Goal: Task Accomplishment & Management: Use online tool/utility

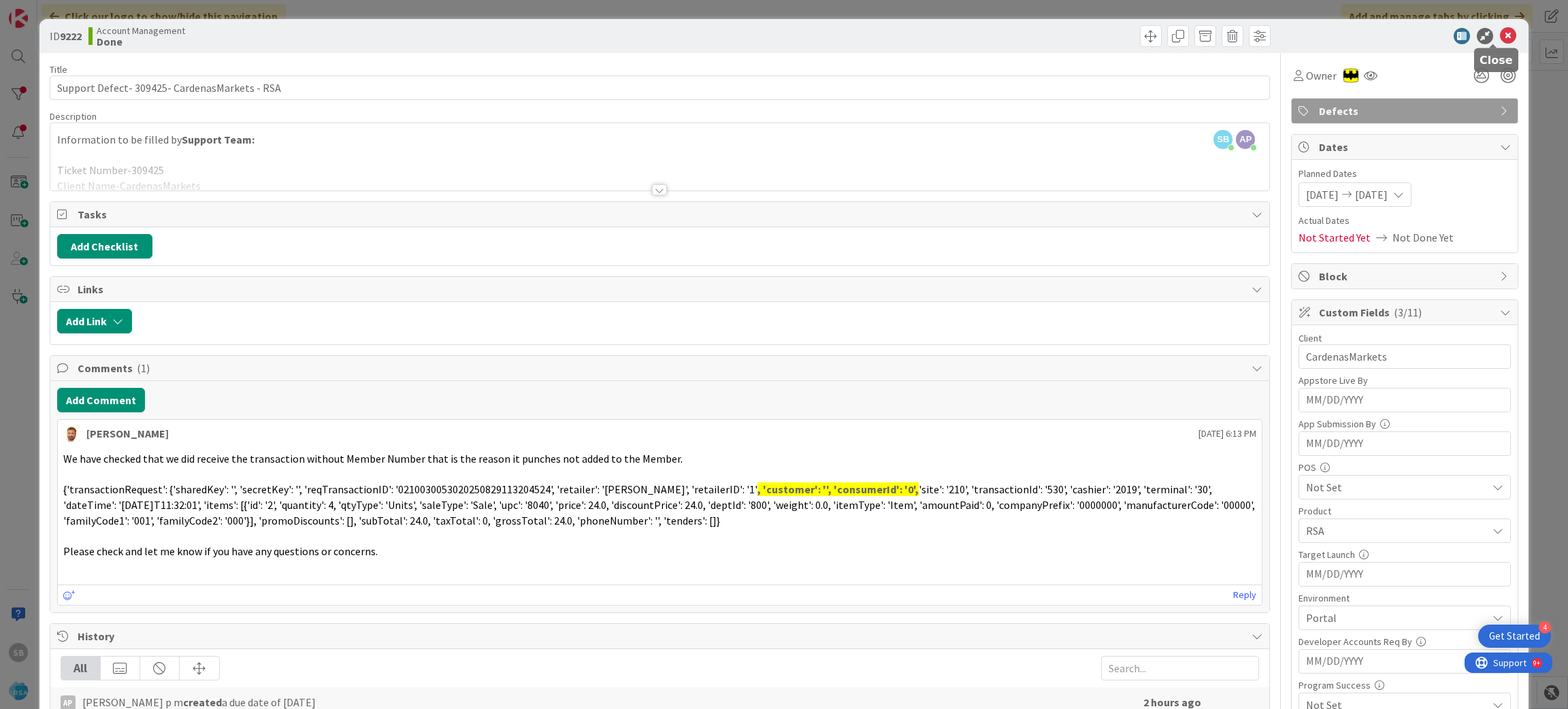
click at [1500, 42] on icon at bounding box center [1508, 36] width 16 height 16
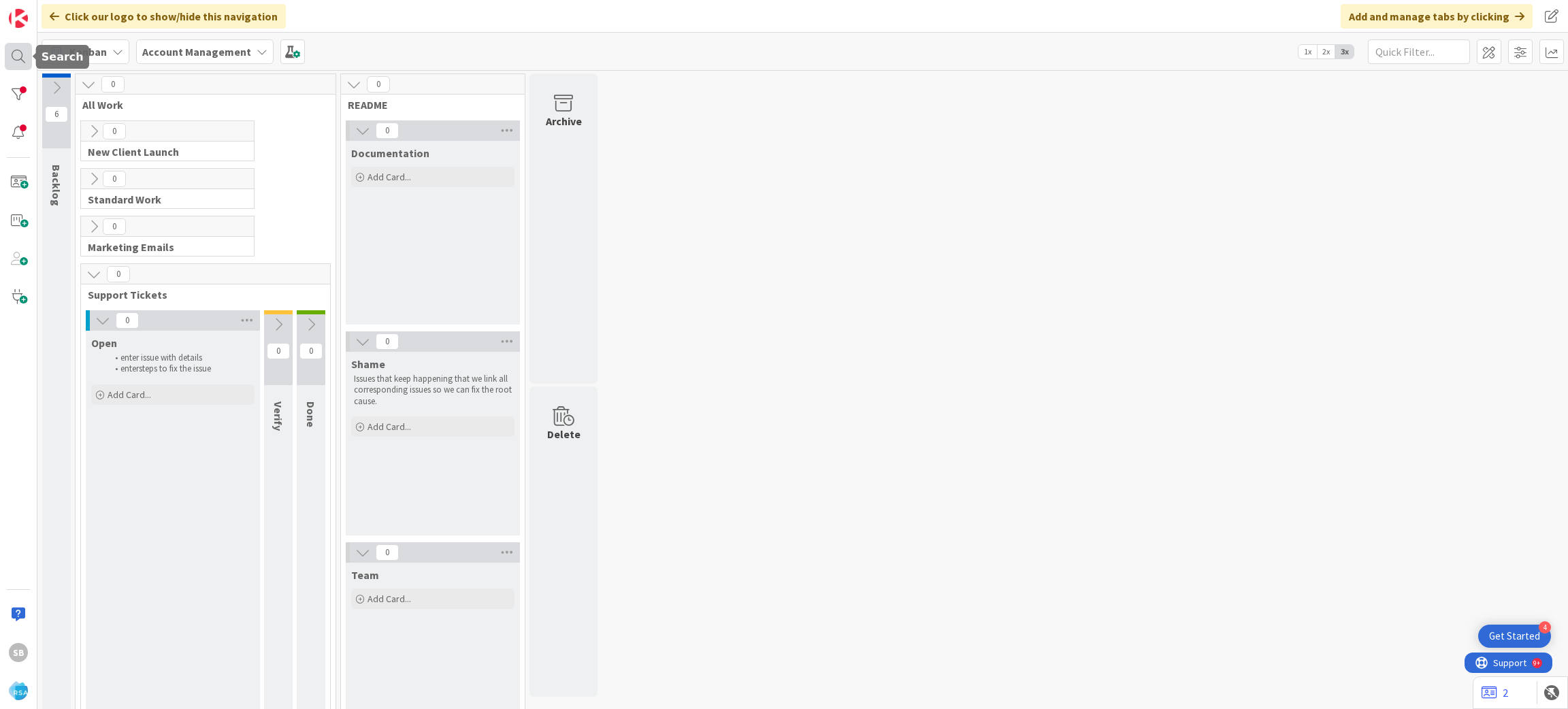
click at [17, 55] on div at bounding box center [18, 56] width 27 height 27
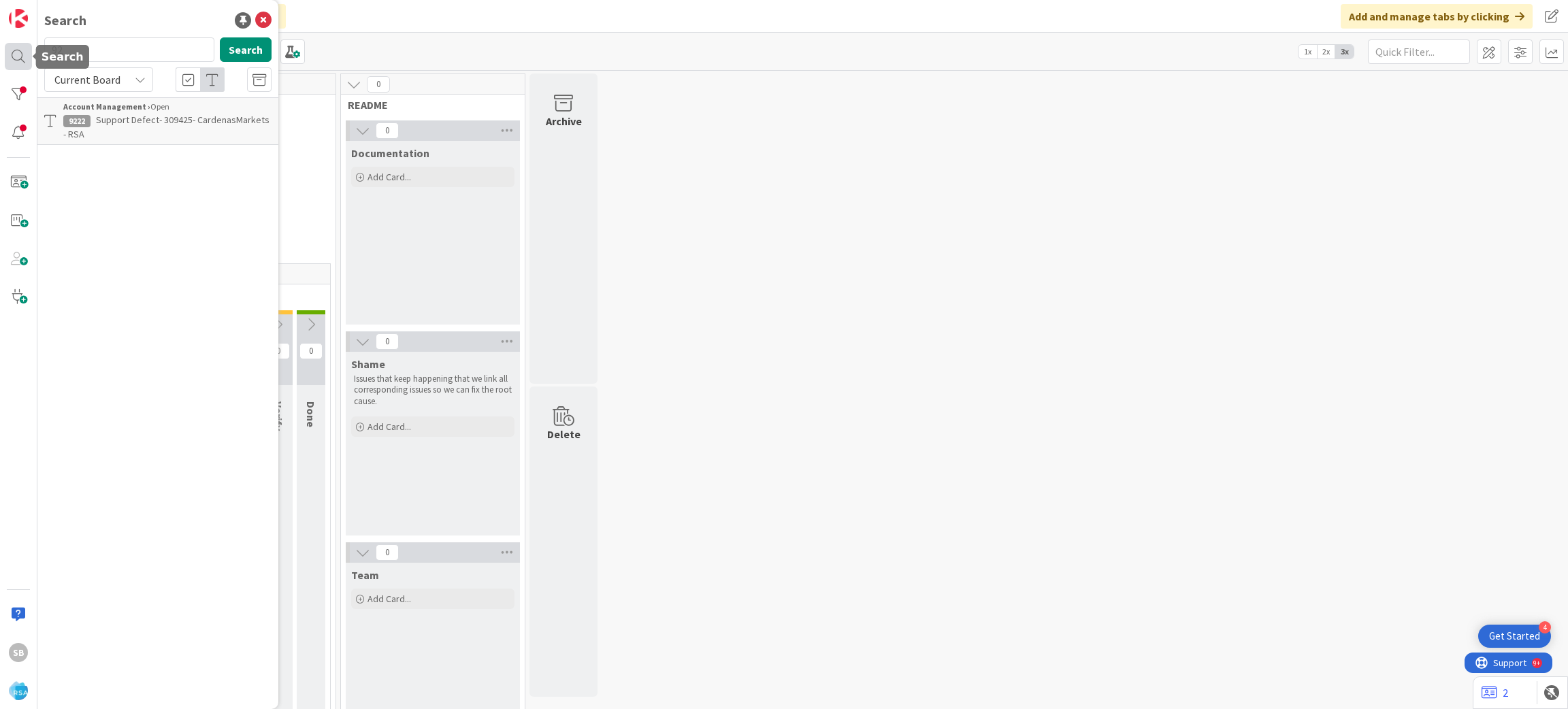
type input "9"
type input "9072"
click at [122, 121] on span "Support Defect- 304034- Harvest Town Foods- RSA" at bounding box center [157, 127] width 189 height 27
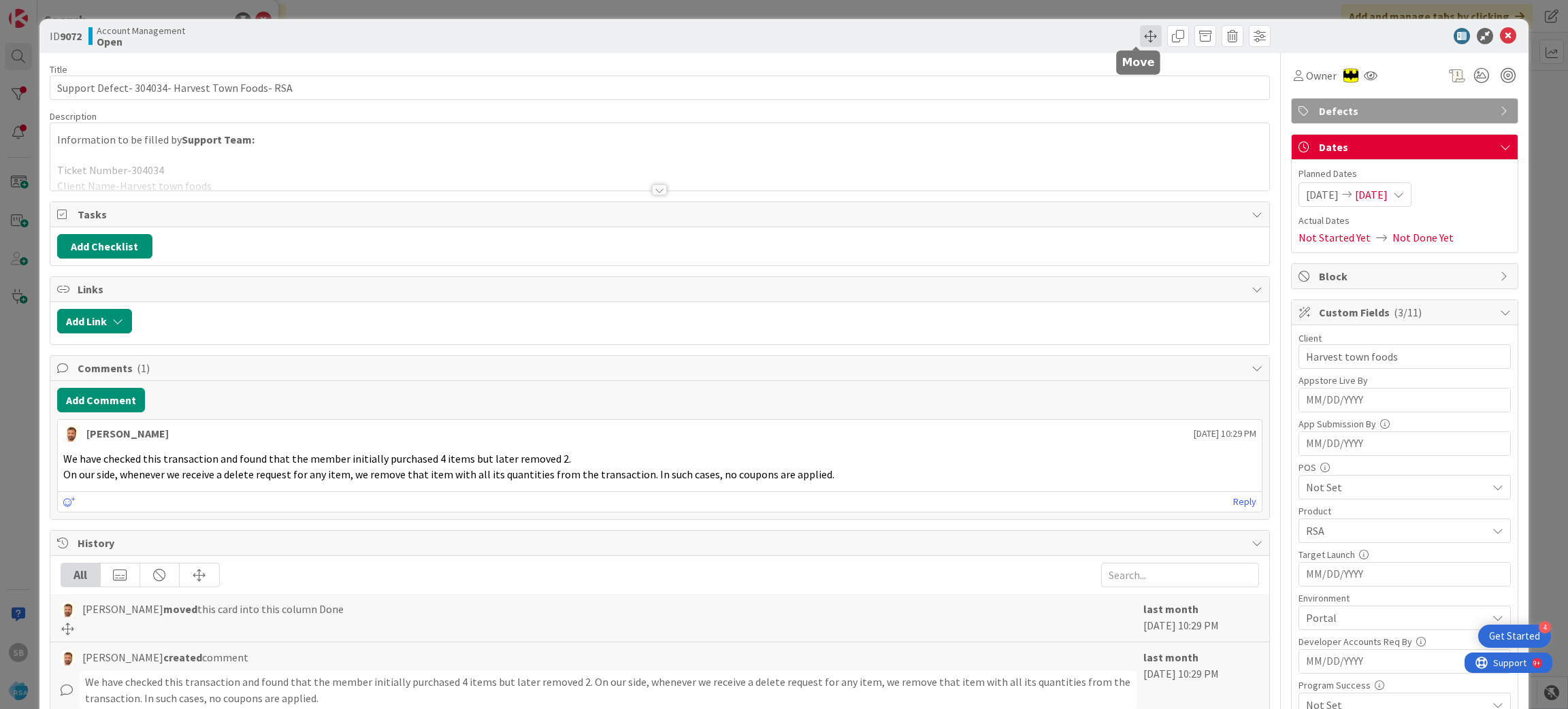
click at [1140, 36] on span at bounding box center [1150, 36] width 21 height 21
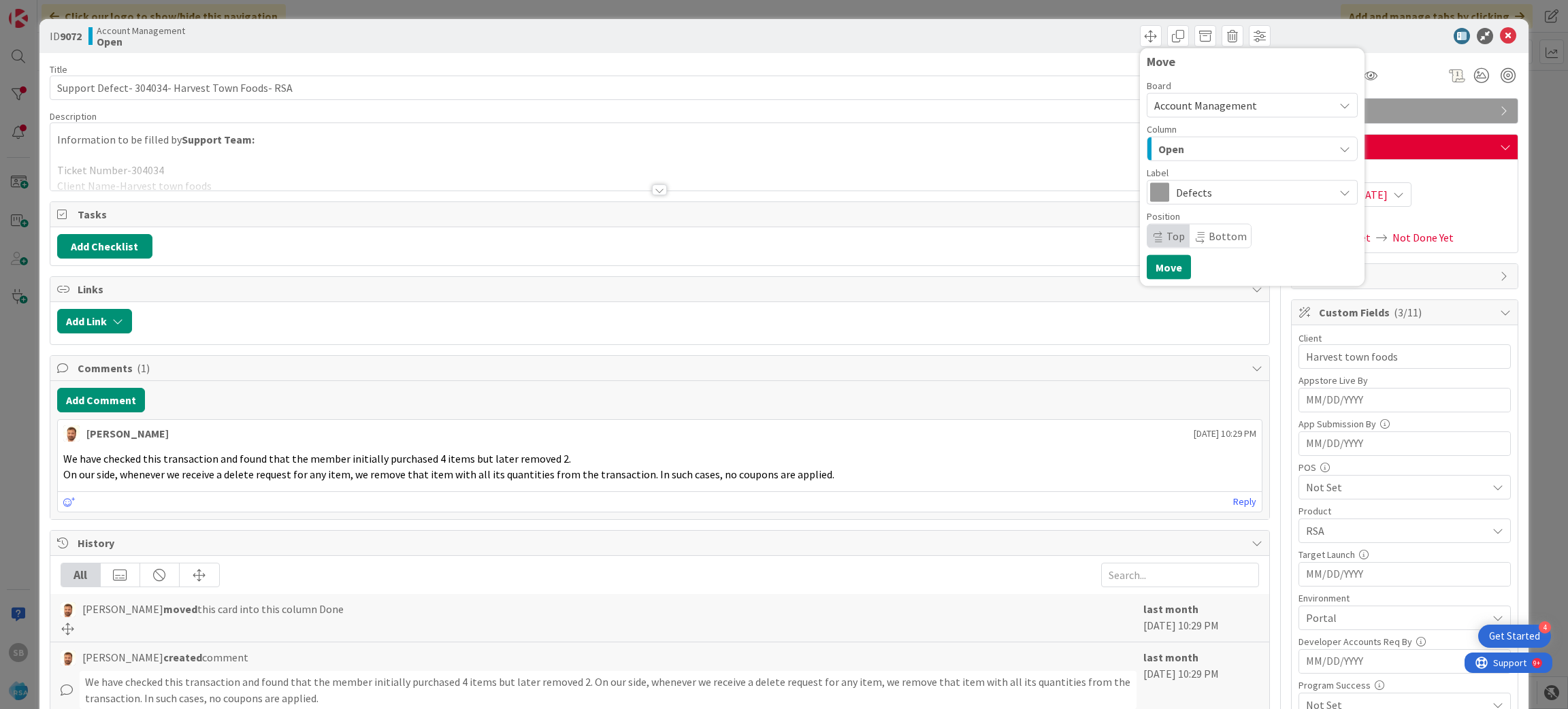
click at [1222, 149] on div "Open" at bounding box center [1244, 148] width 179 height 21
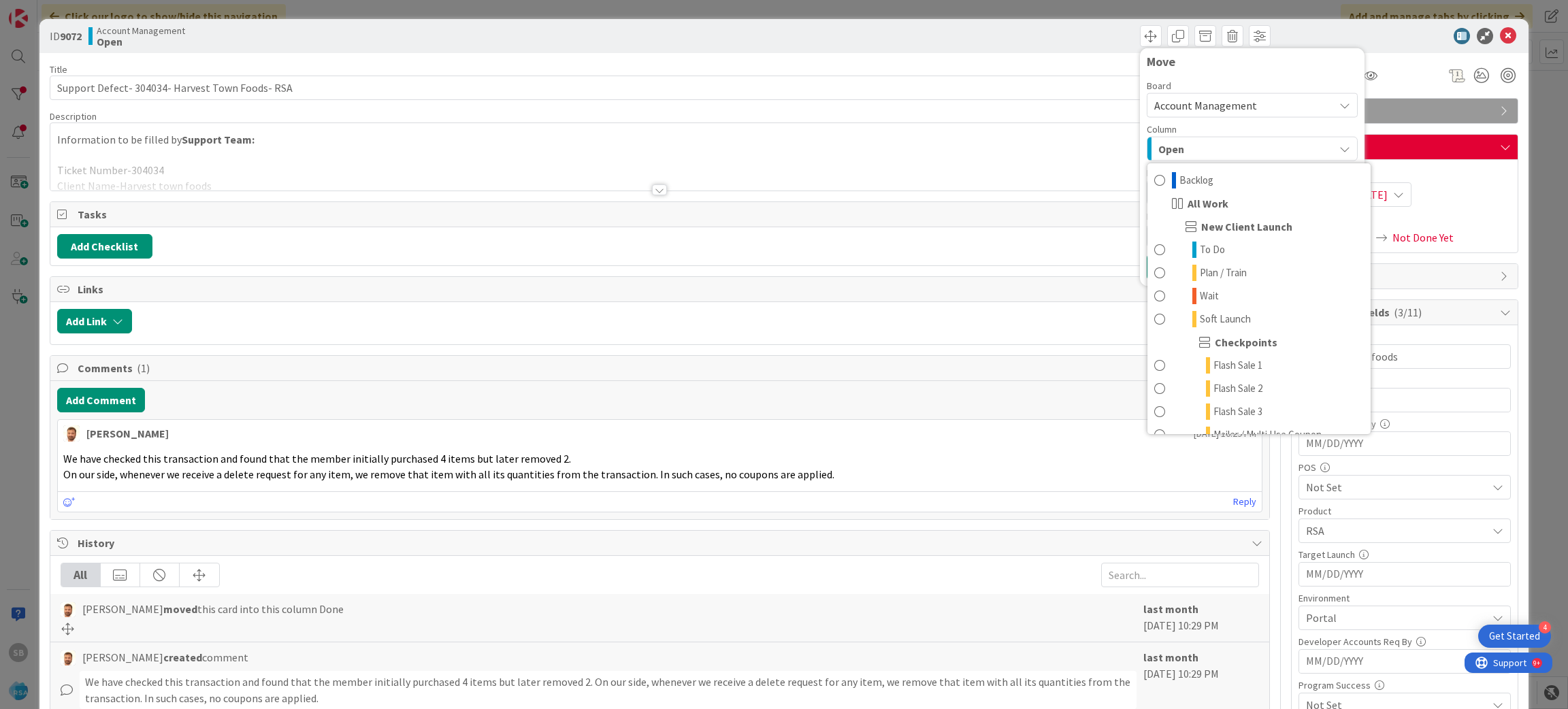
click at [1222, 150] on div "Open" at bounding box center [1244, 148] width 179 height 21
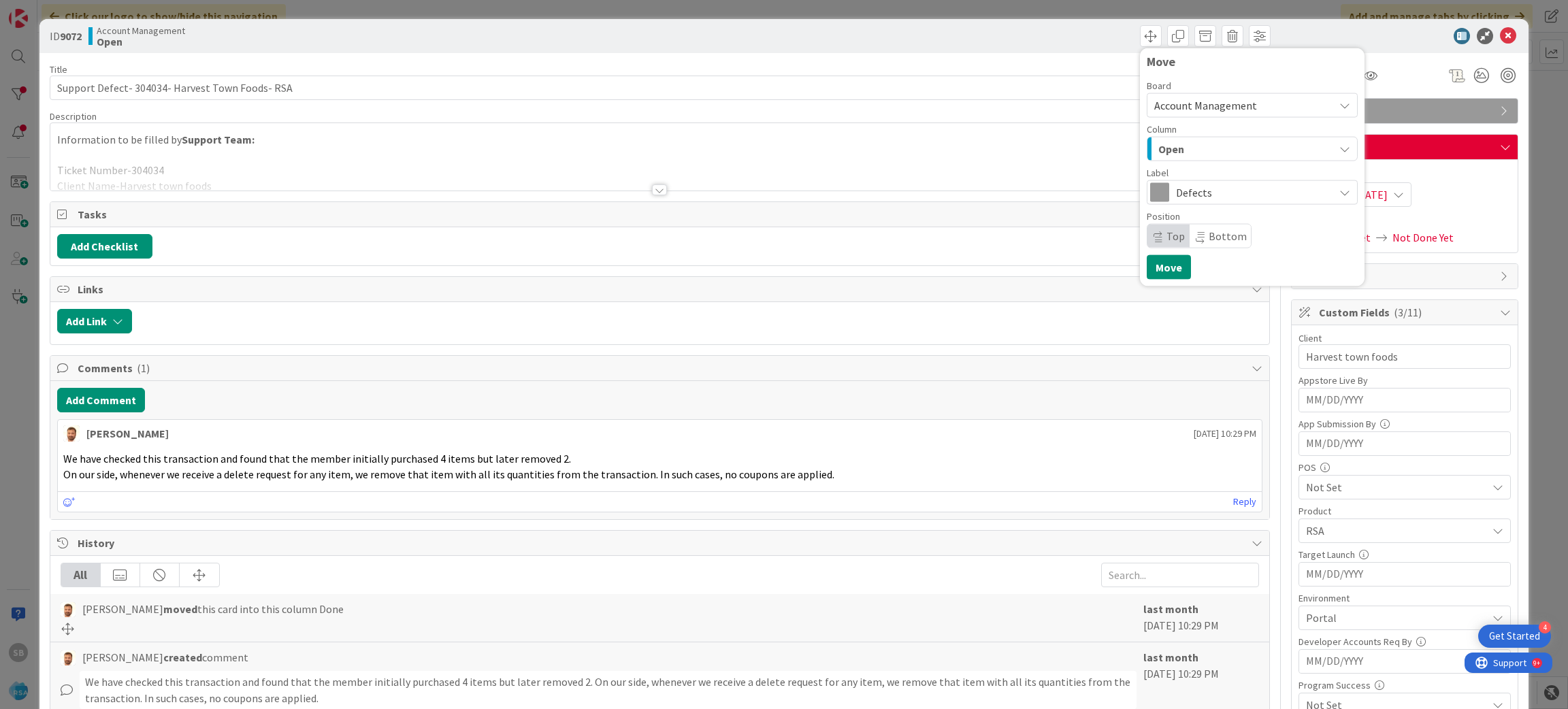
click at [1195, 153] on div "Open" at bounding box center [1244, 148] width 179 height 21
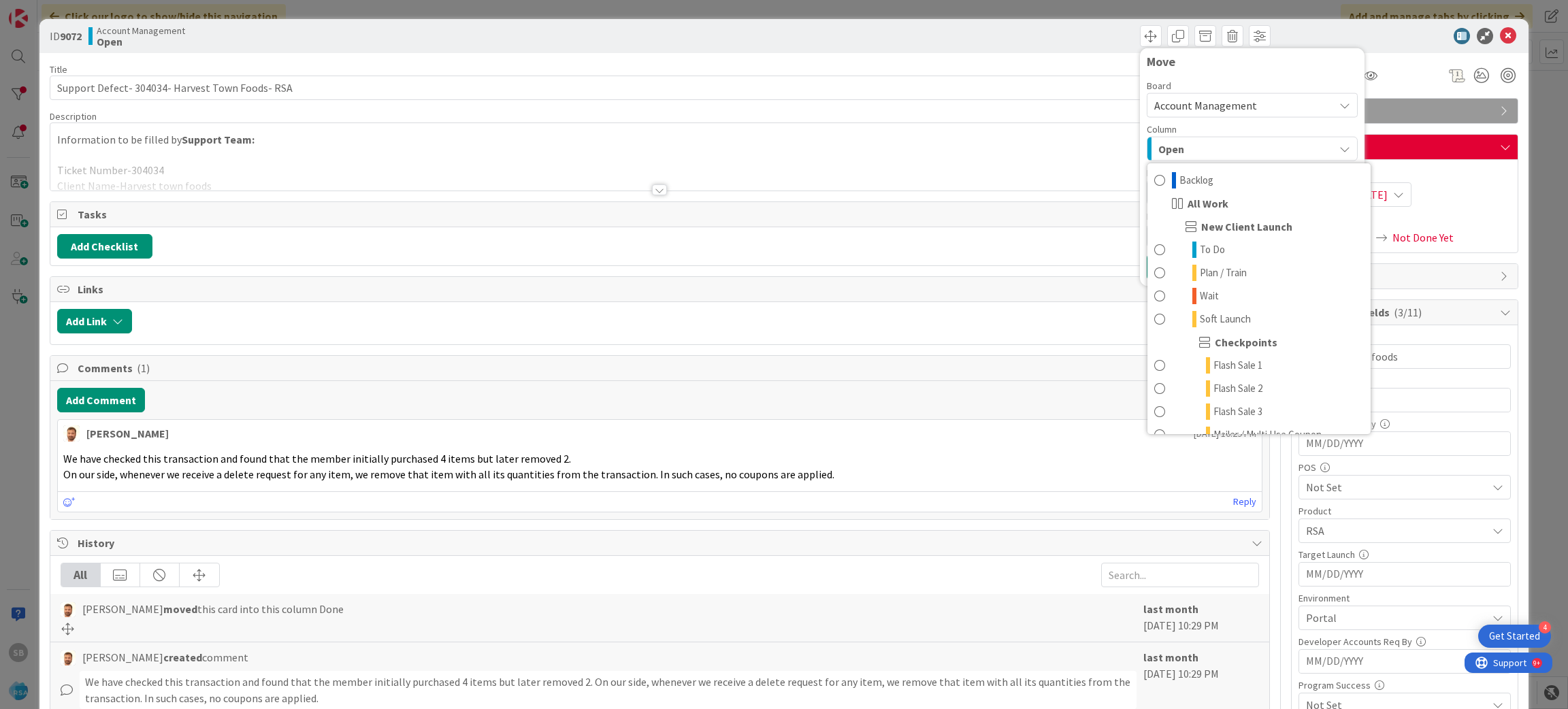
click at [1154, 98] on span "Account Management" at bounding box center [1205, 105] width 103 height 13
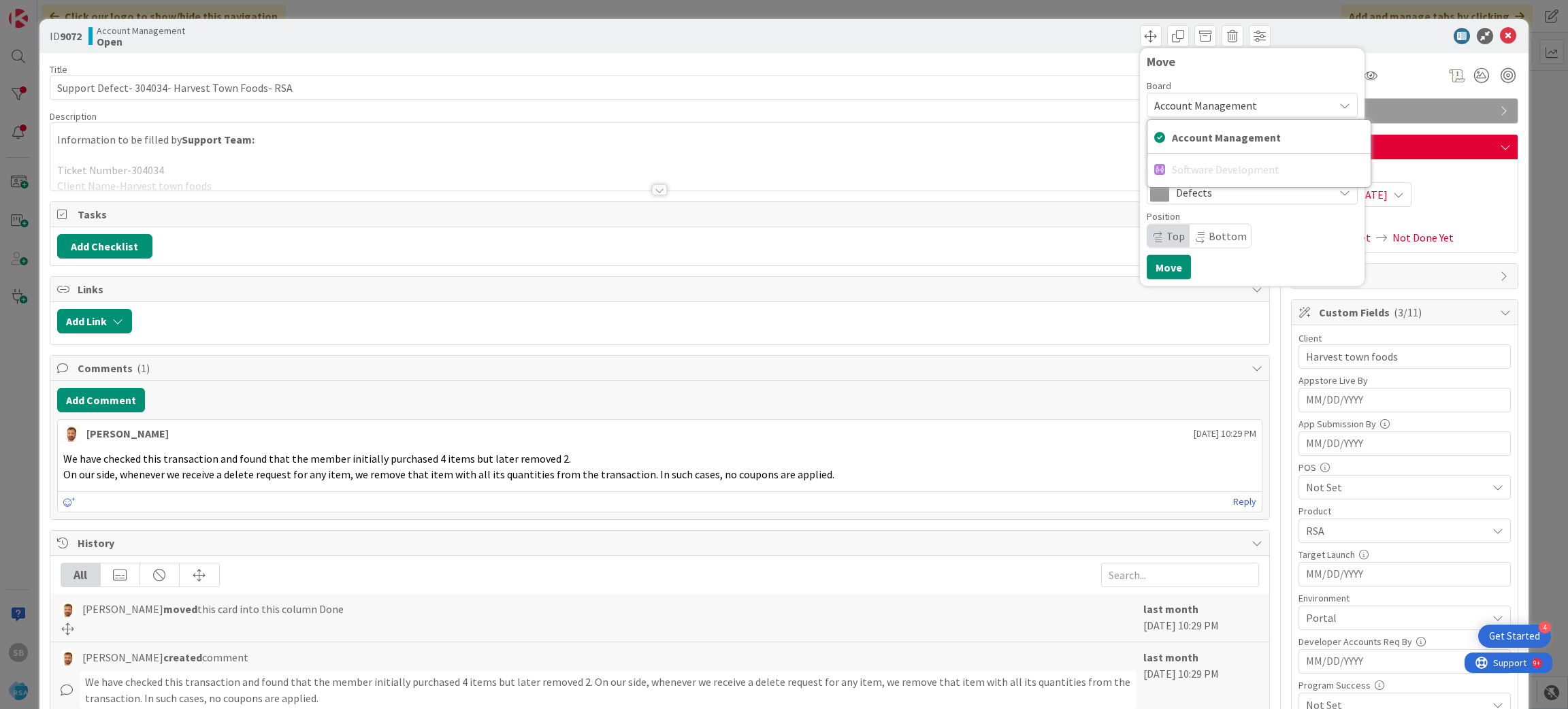
click at [1278, 104] on span "Account Management" at bounding box center [1240, 105] width 173 height 19
click at [577, 157] on div at bounding box center [659, 173] width 1219 height 35
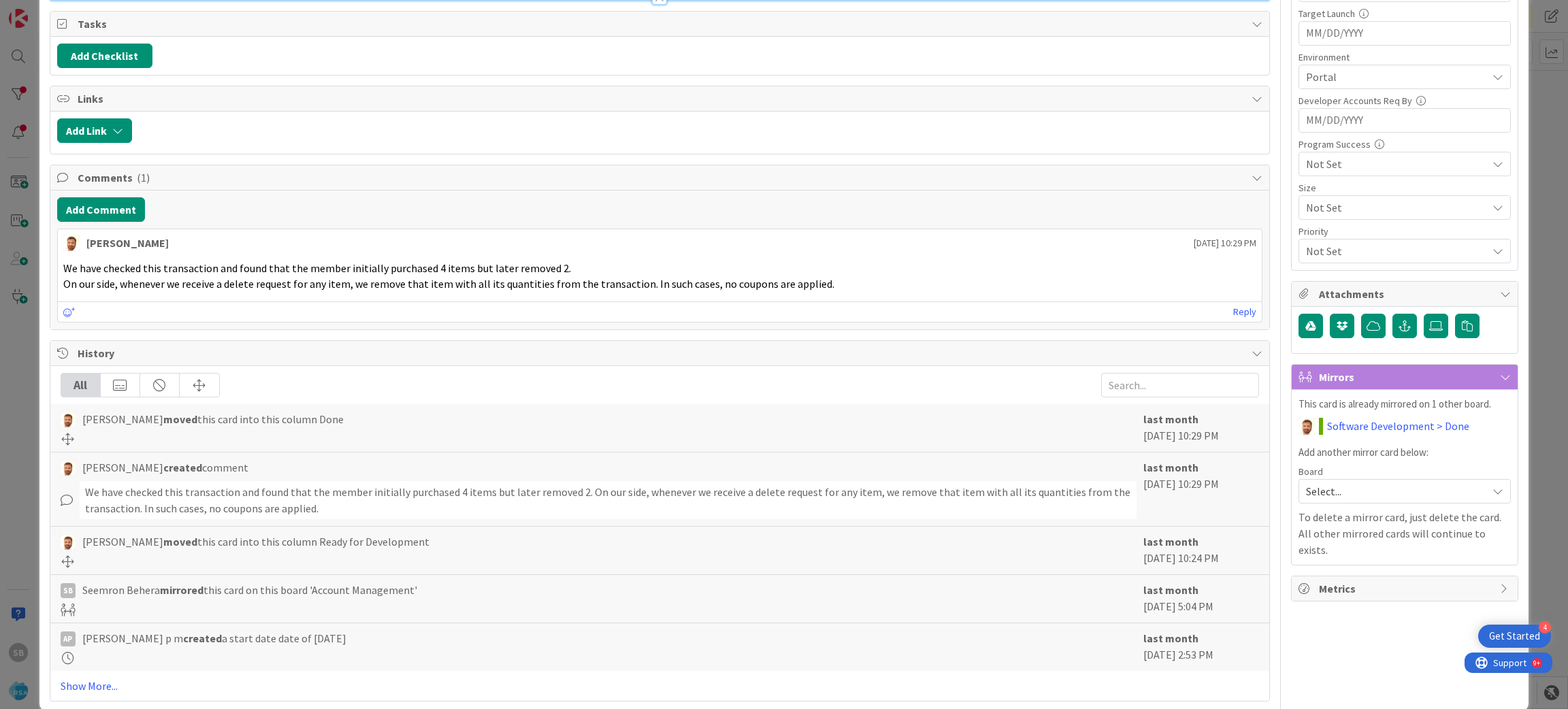
scroll to position [544, 0]
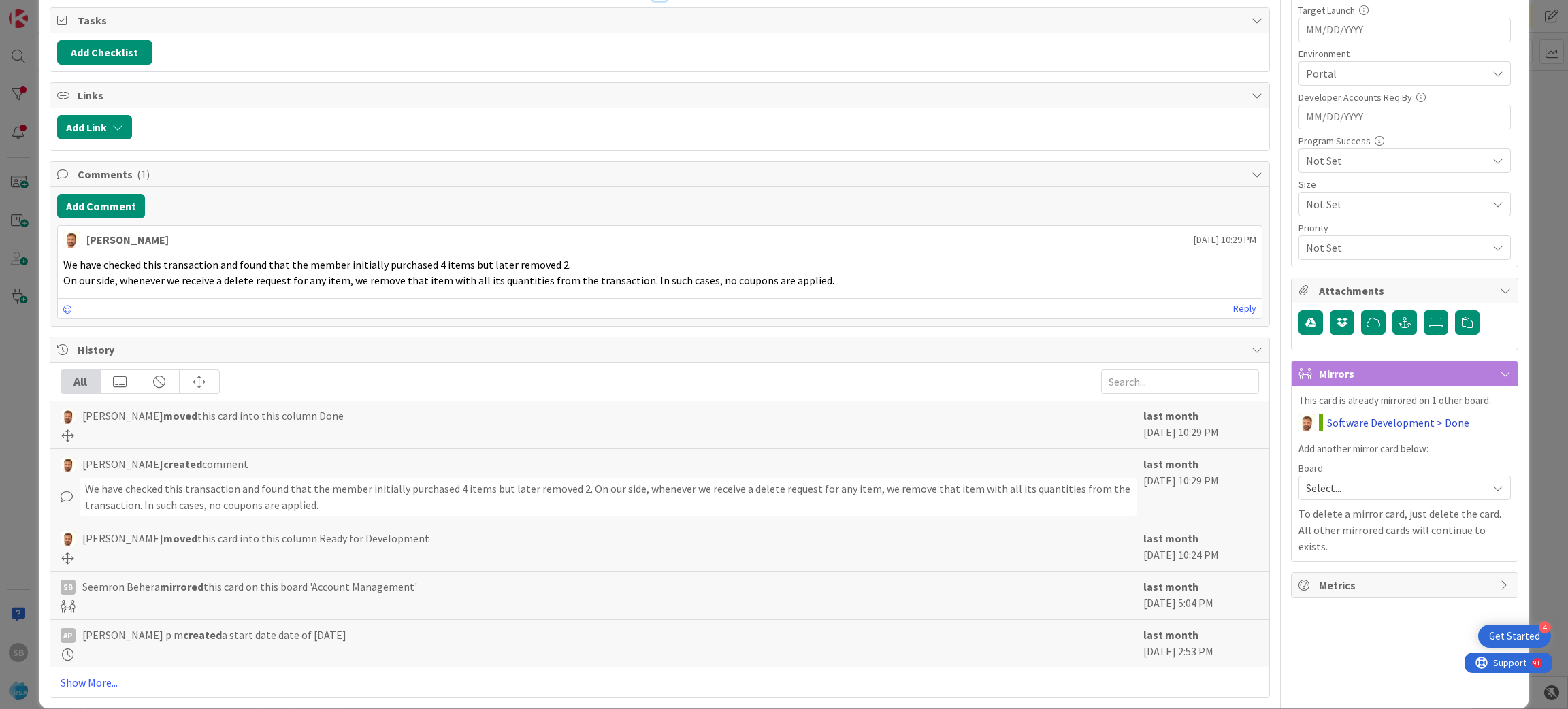
click at [1326, 431] on link "Software Development > Done" at bounding box center [1397, 422] width 142 height 16
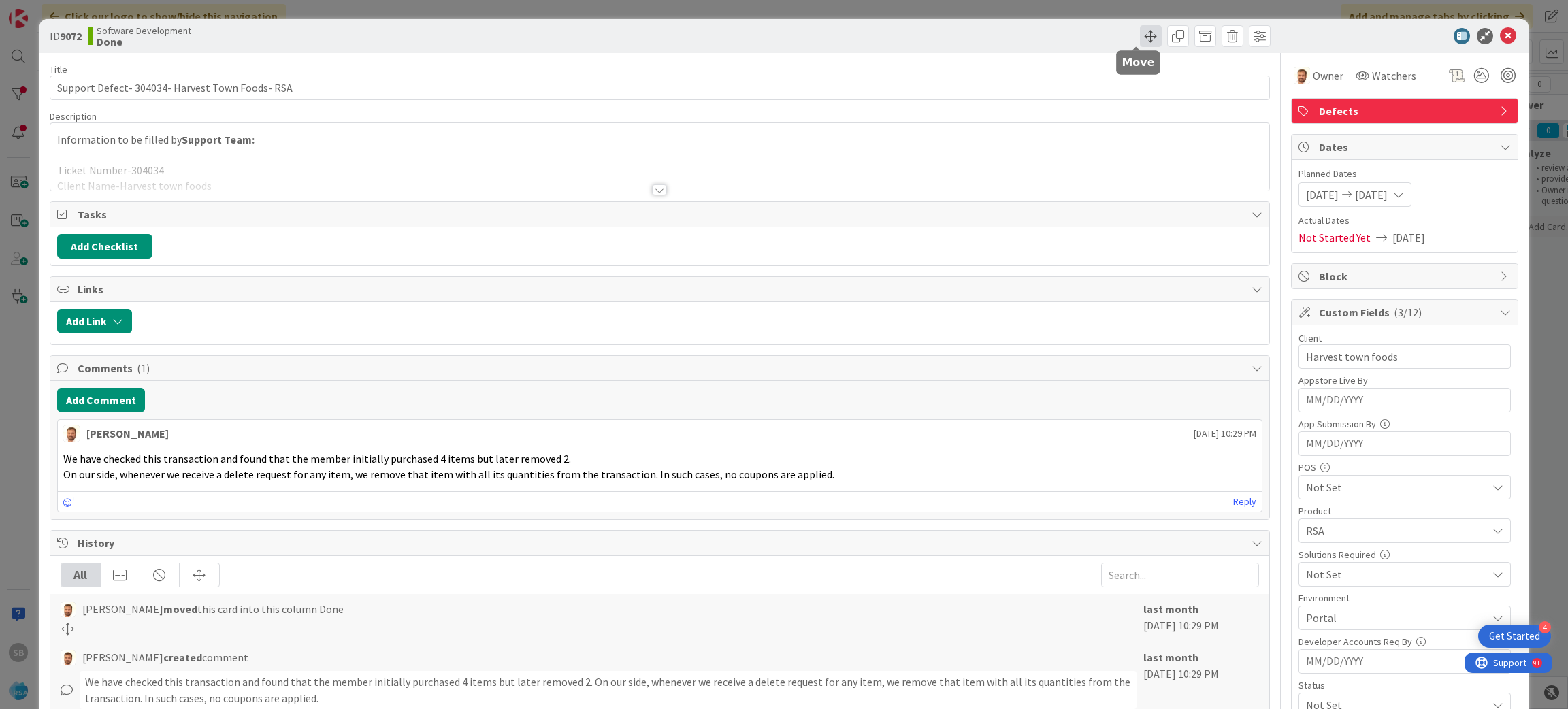
click at [1140, 42] on span at bounding box center [1150, 36] width 21 height 21
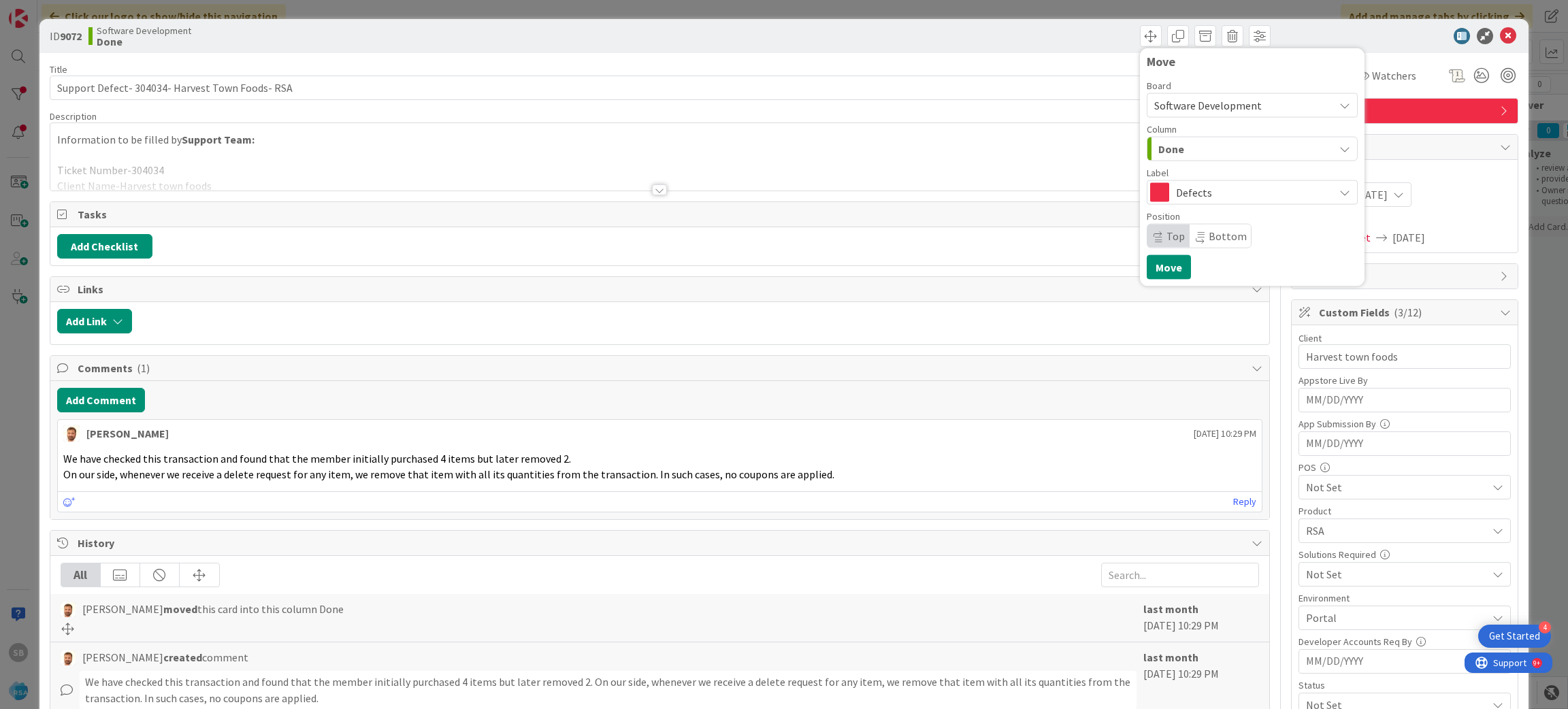
click at [1240, 149] on div "Done" at bounding box center [1244, 148] width 179 height 21
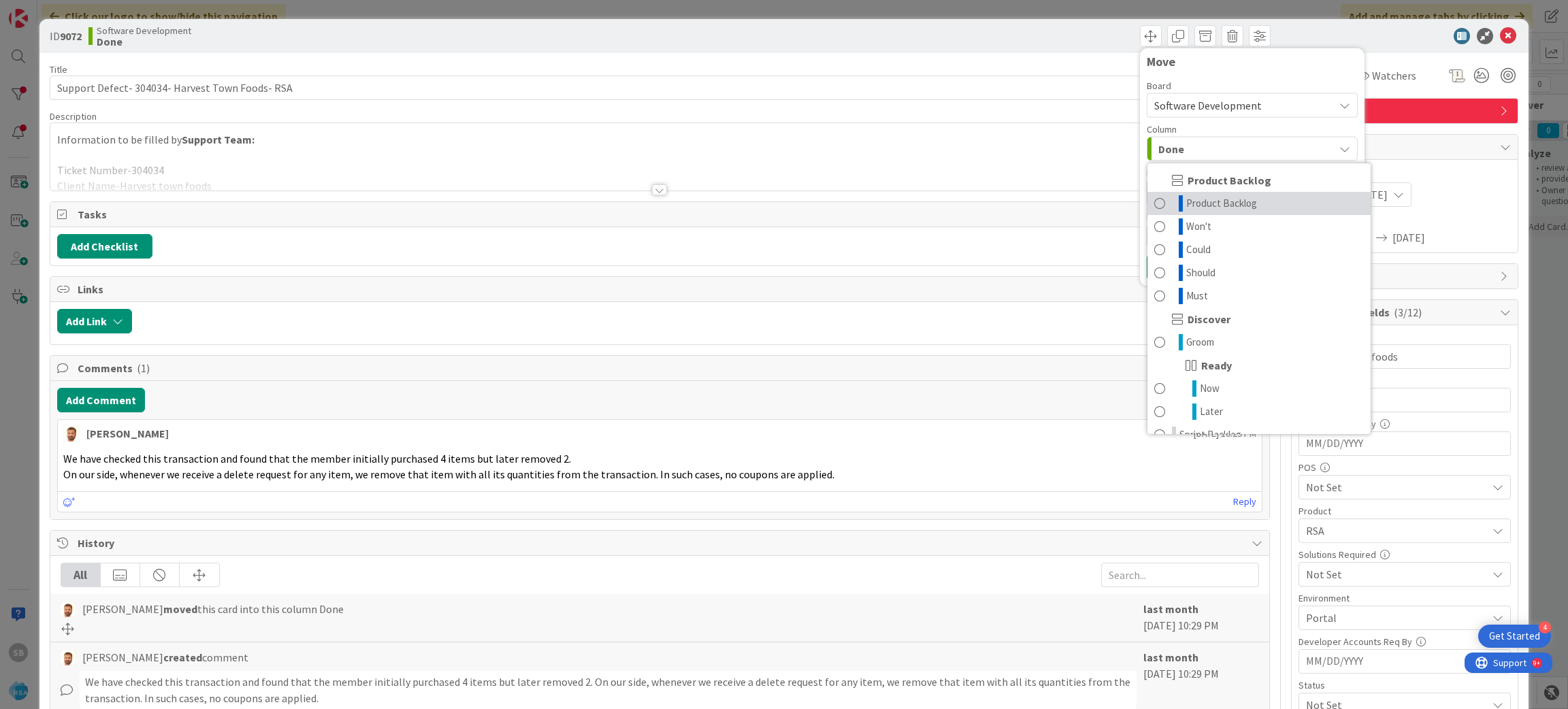
click at [1276, 202] on link "Product Backlog" at bounding box center [1259, 204] width 224 height 23
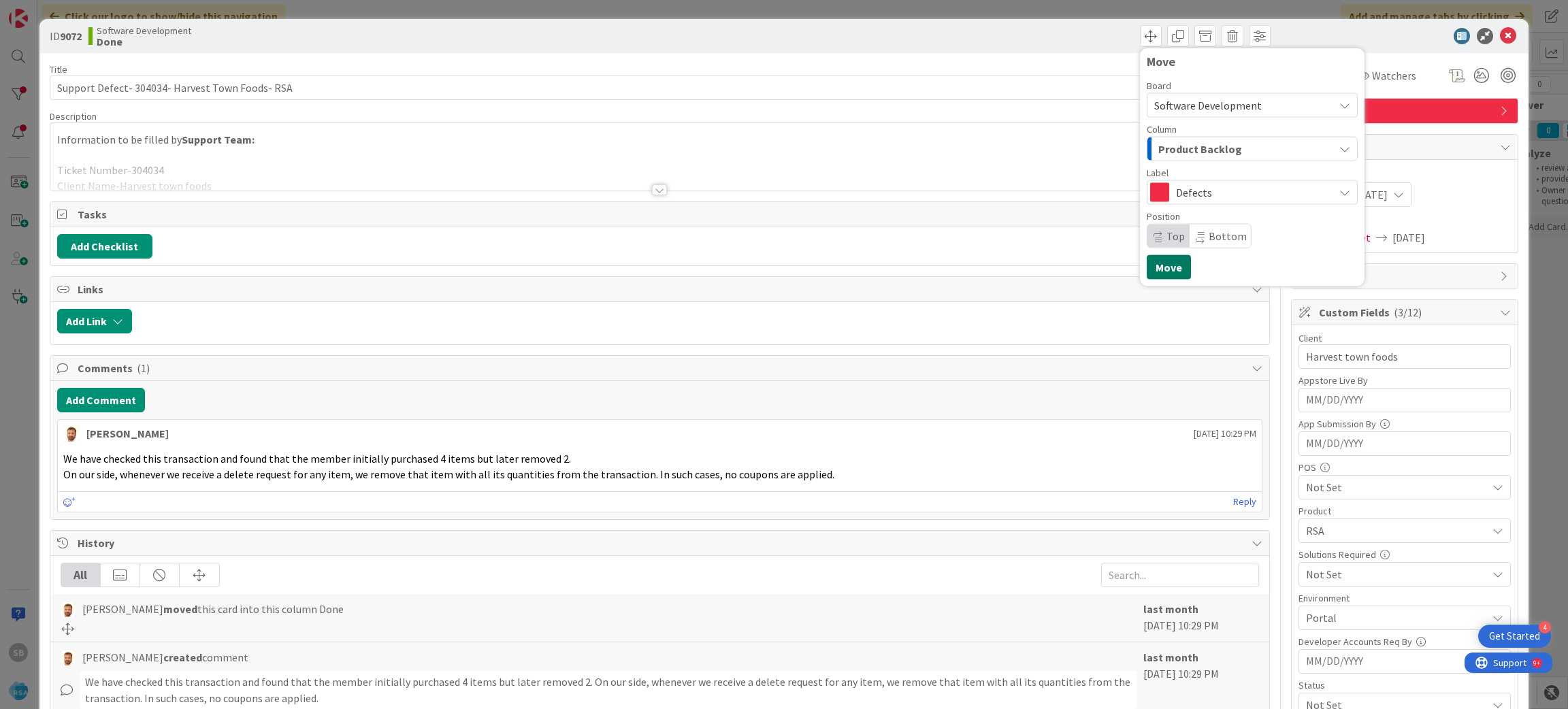
click at [1162, 268] on button "Move" at bounding box center [1168, 266] width 44 height 24
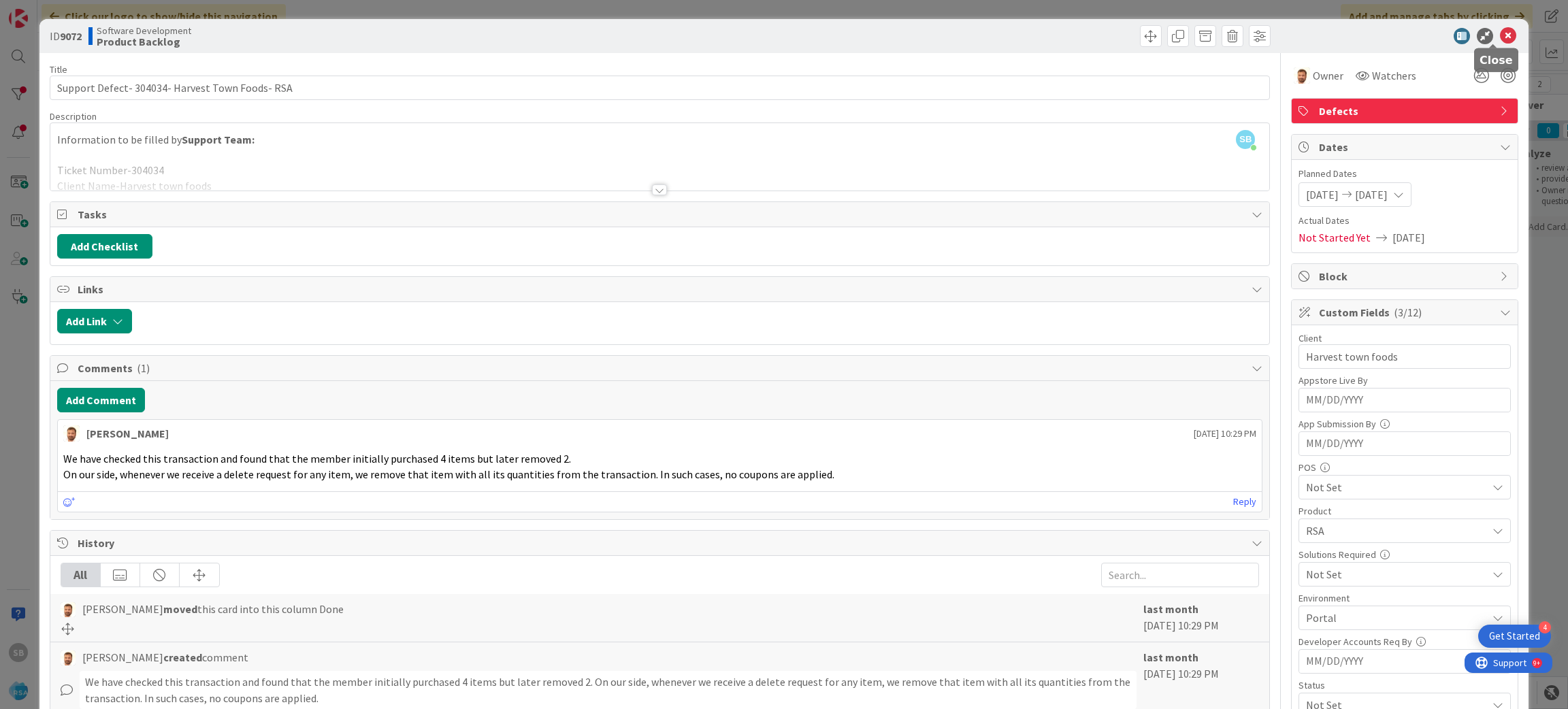
click at [1500, 40] on icon at bounding box center [1508, 36] width 16 height 16
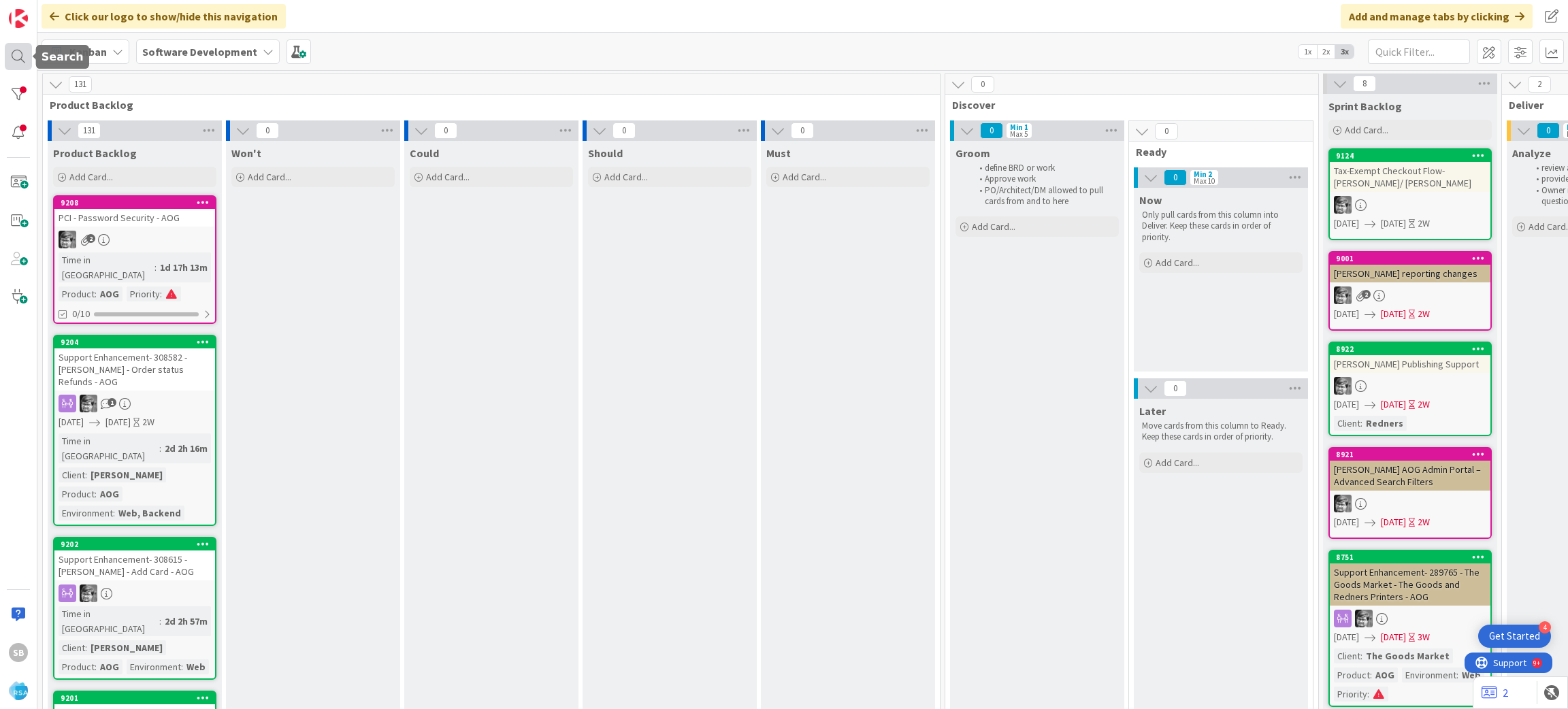
click at [22, 61] on div at bounding box center [18, 56] width 27 height 27
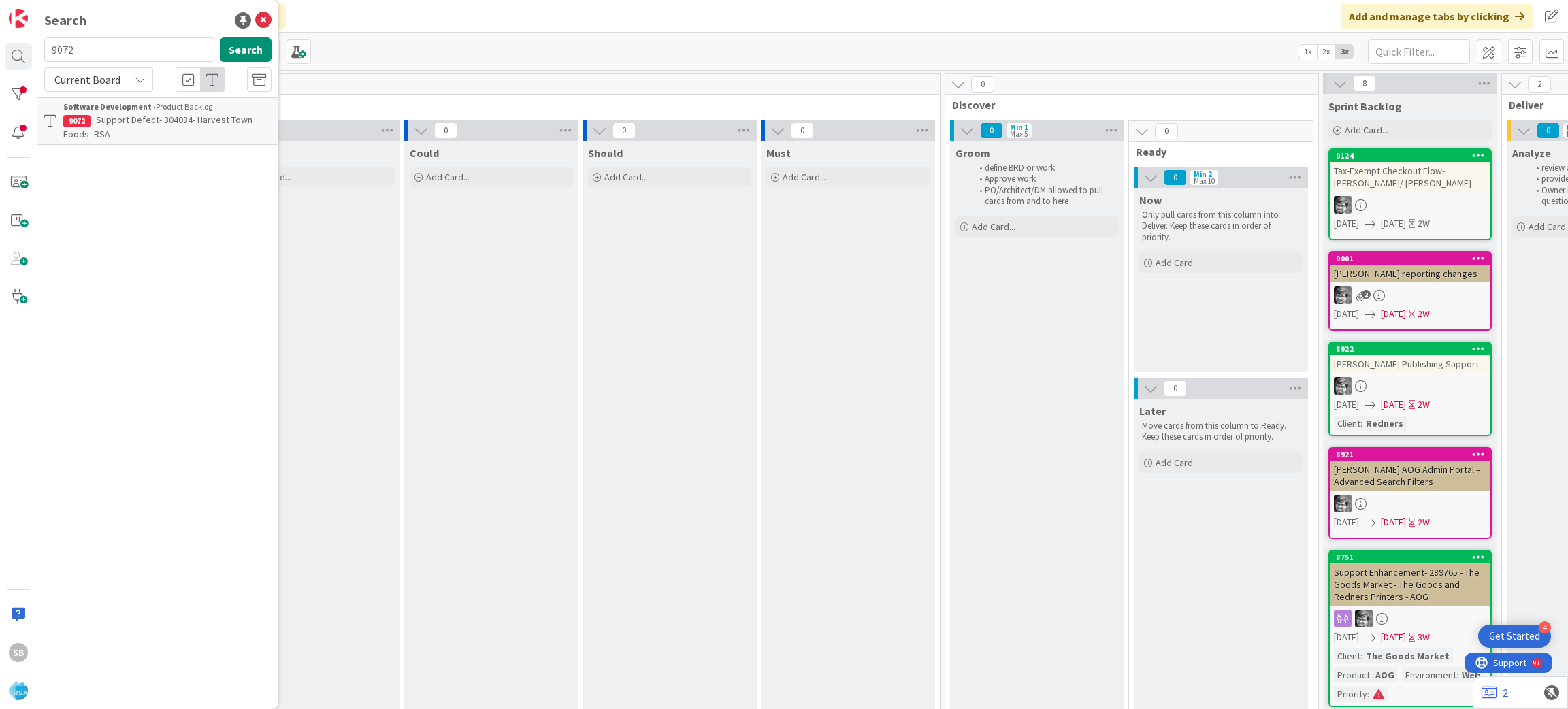
click at [105, 121] on span "Support Defect- 304034- Harvest Town Foods- RSA" at bounding box center [157, 127] width 189 height 27
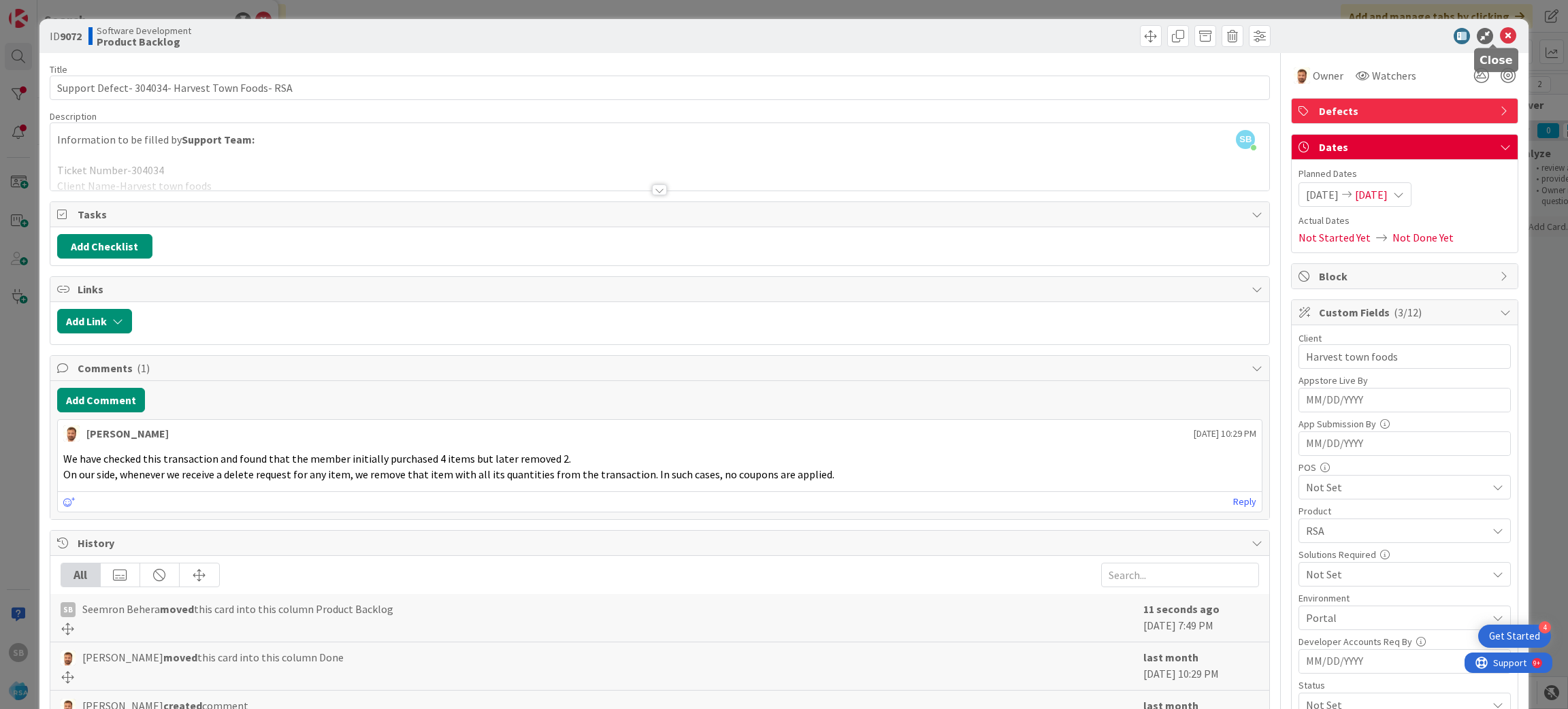
click at [1500, 36] on icon at bounding box center [1508, 36] width 16 height 16
